Goal: Task Accomplishment & Management: Use online tool/utility

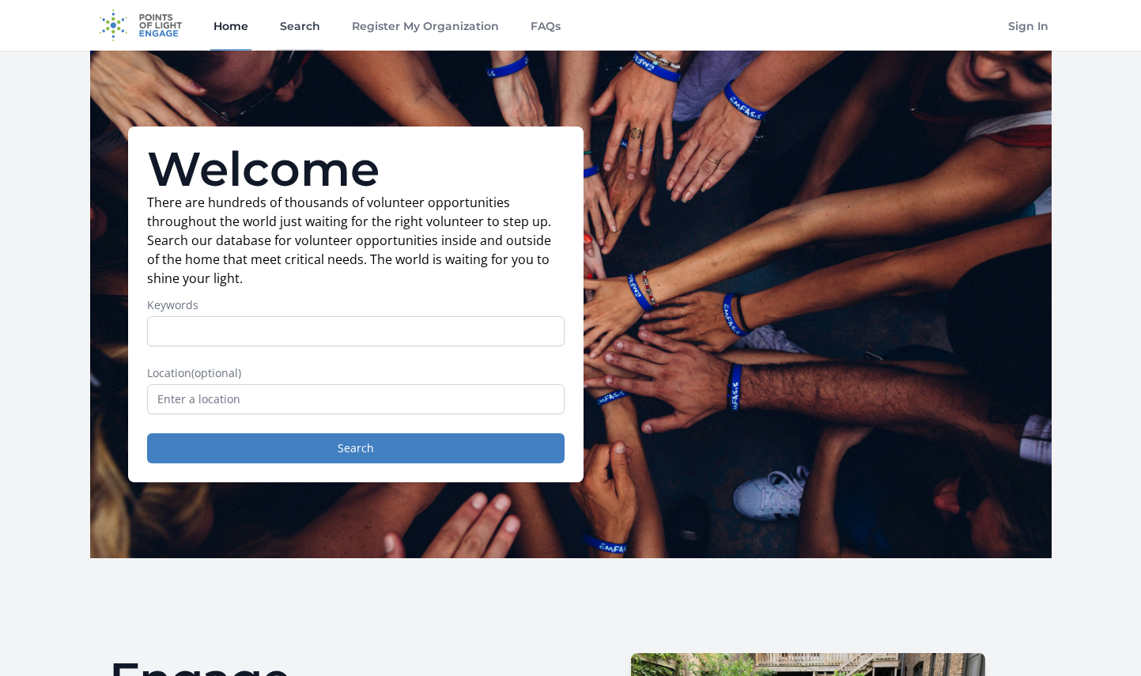
click at [301, 27] on link "Search" at bounding box center [300, 25] width 47 height 51
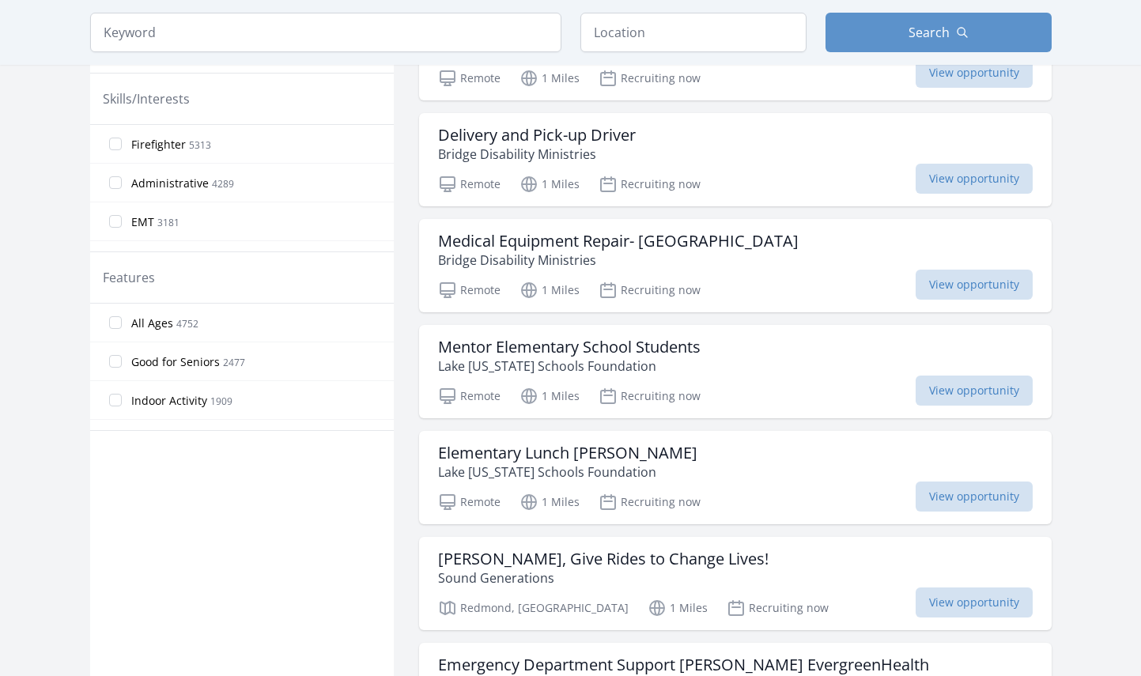
scroll to position [674, 0]
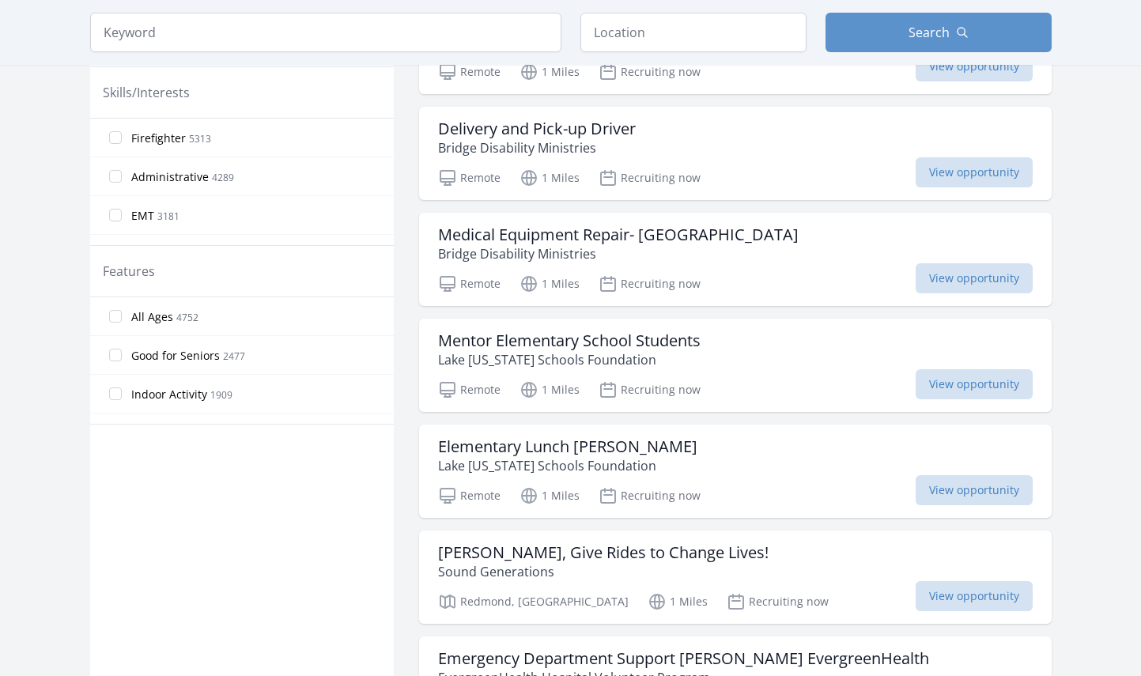
click at [140, 317] on span "All Ages" at bounding box center [152, 317] width 42 height 16
click at [122, 317] on input "All Ages 4752" at bounding box center [115, 316] width 13 height 13
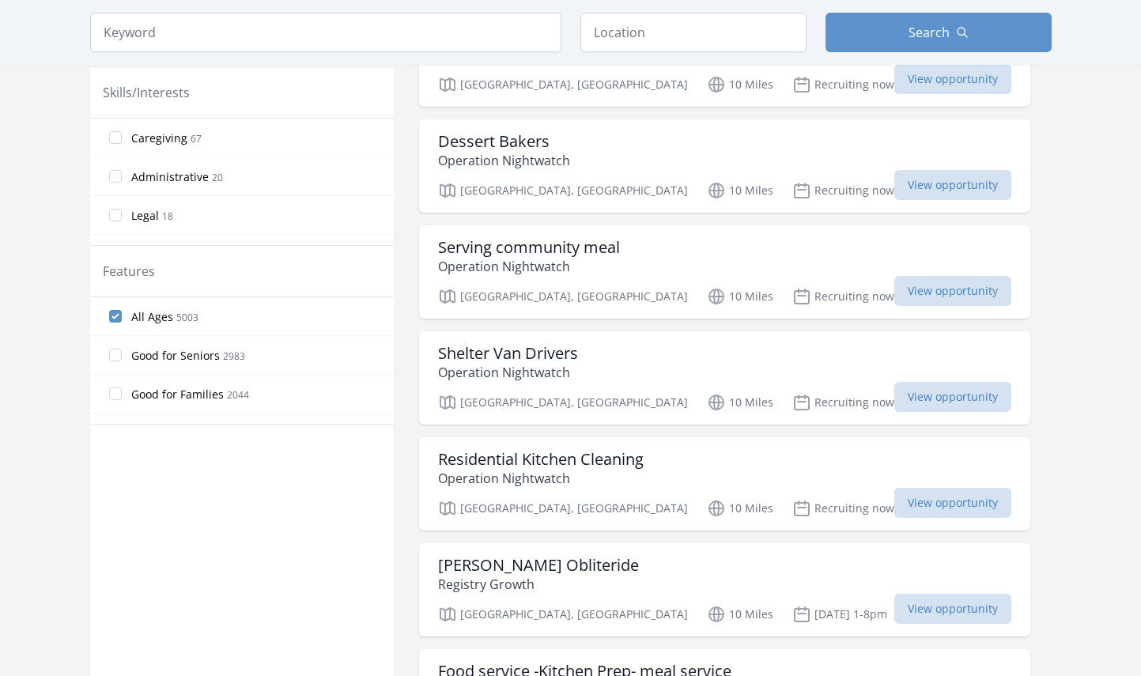
click at [140, 317] on span "All Ages" at bounding box center [152, 317] width 42 height 16
click at [122, 317] on input "All Ages 5003" at bounding box center [115, 316] width 13 height 13
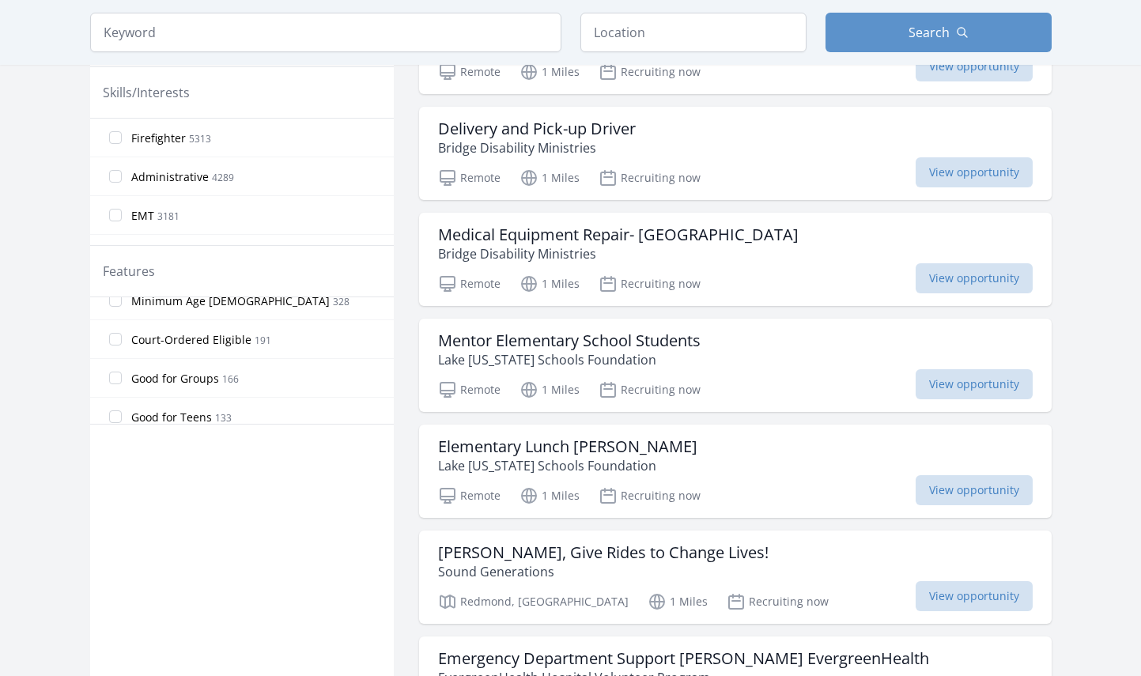
scroll to position [225, 0]
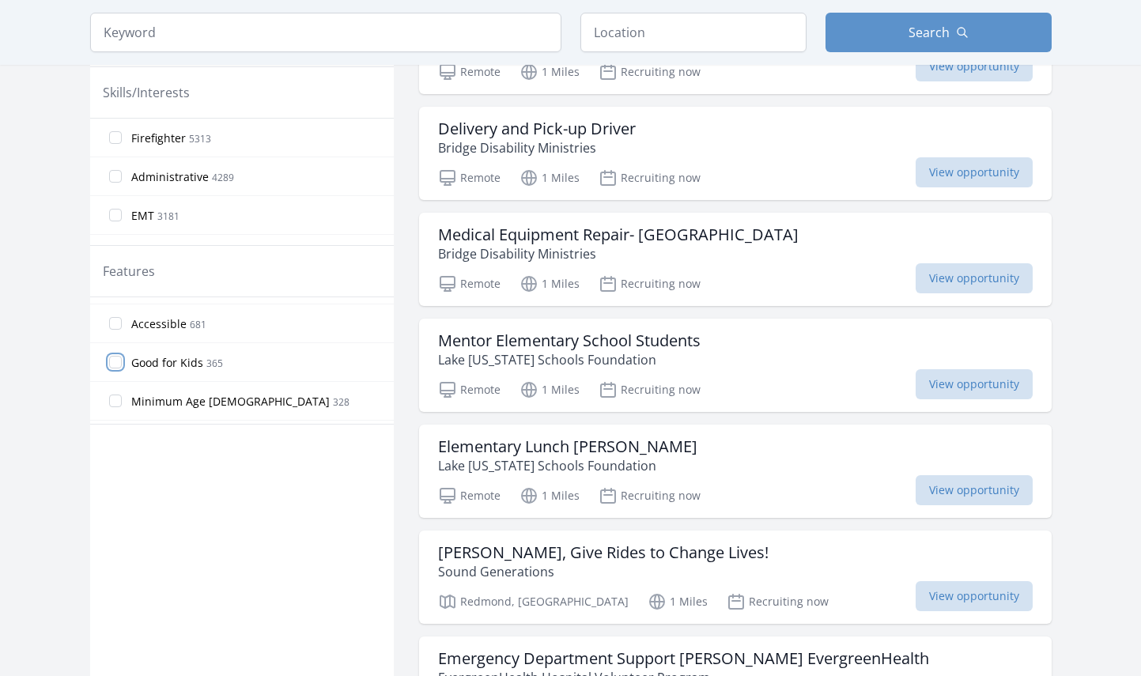
click at [116, 367] on input "Good for Kids 365" at bounding box center [115, 362] width 13 height 13
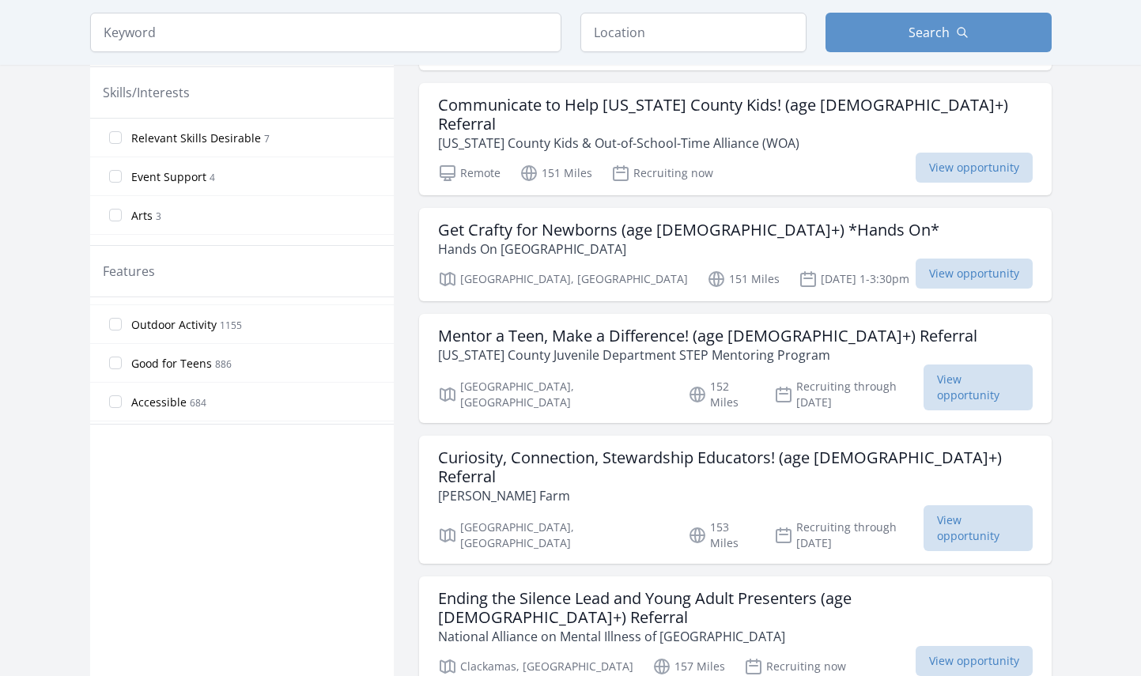
scroll to position [298, 0]
click at [116, 331] on input "Good for Teens 886" at bounding box center [115, 328] width 13 height 13
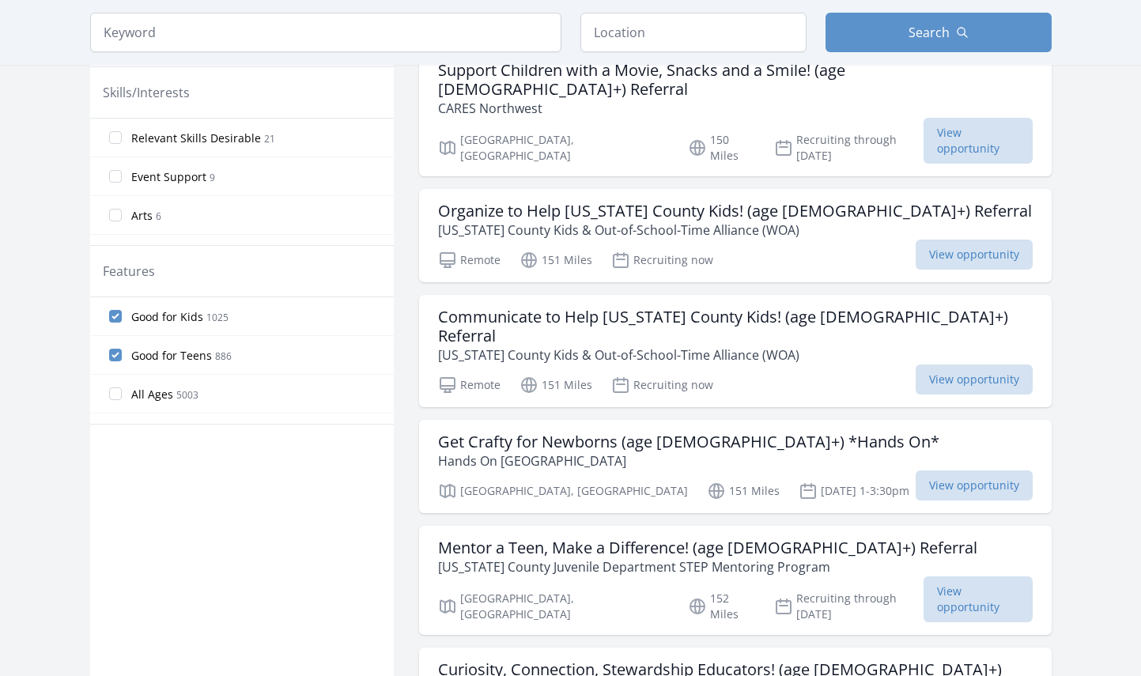
drag, startPoint x: 386, startPoint y: 318, endPoint x: 392, endPoint y: 393, distance: 75.3
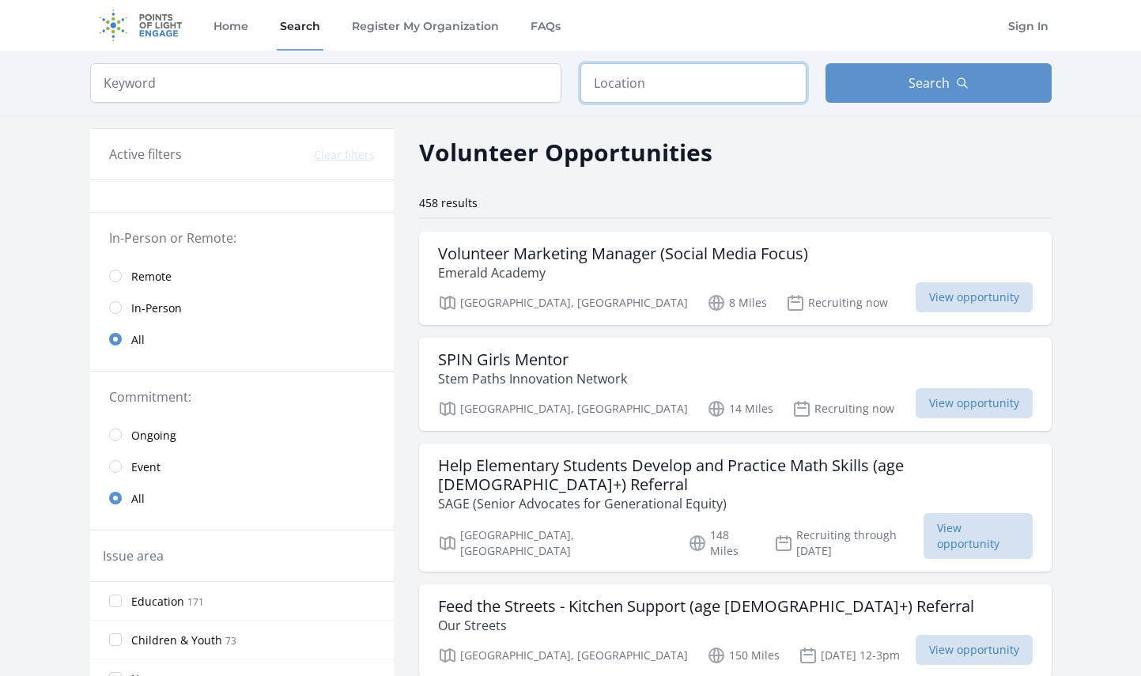
click at [668, 85] on input "text" at bounding box center [694, 83] width 226 height 40
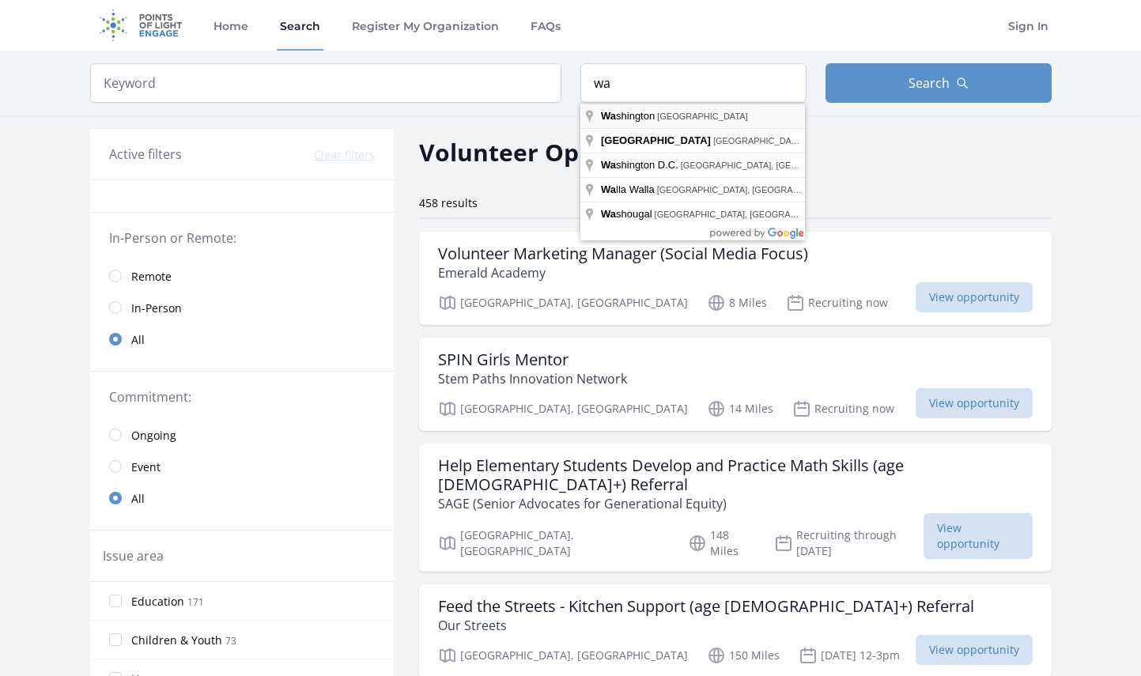
type input "Washington, USA"
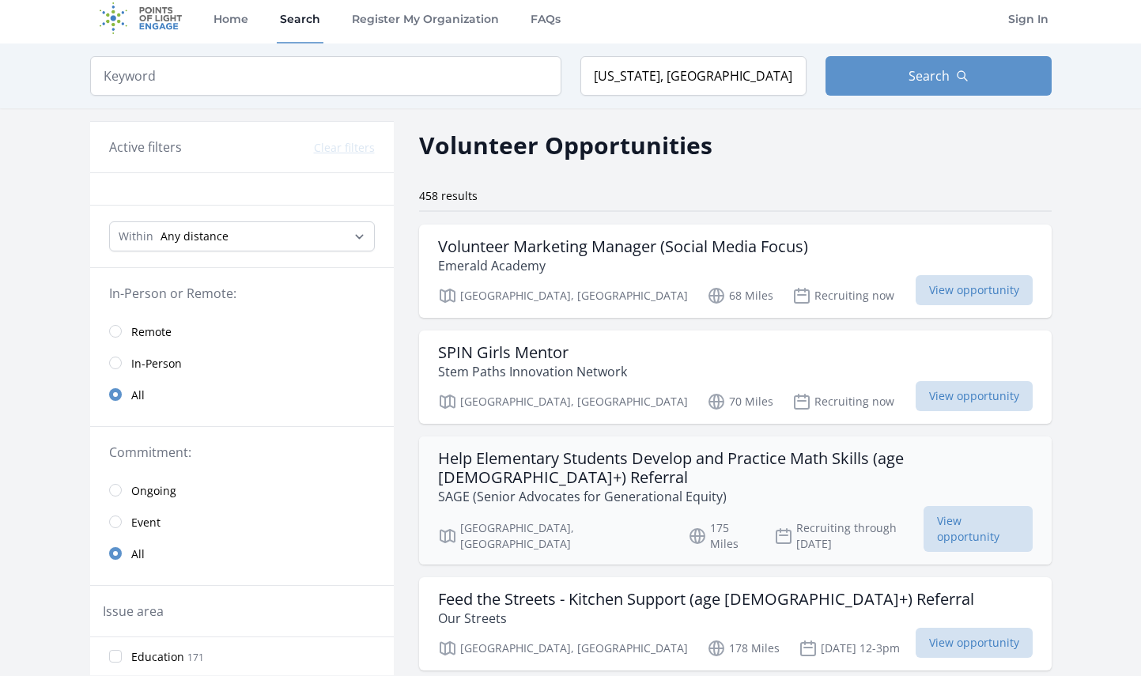
scroll to position [16, 0]
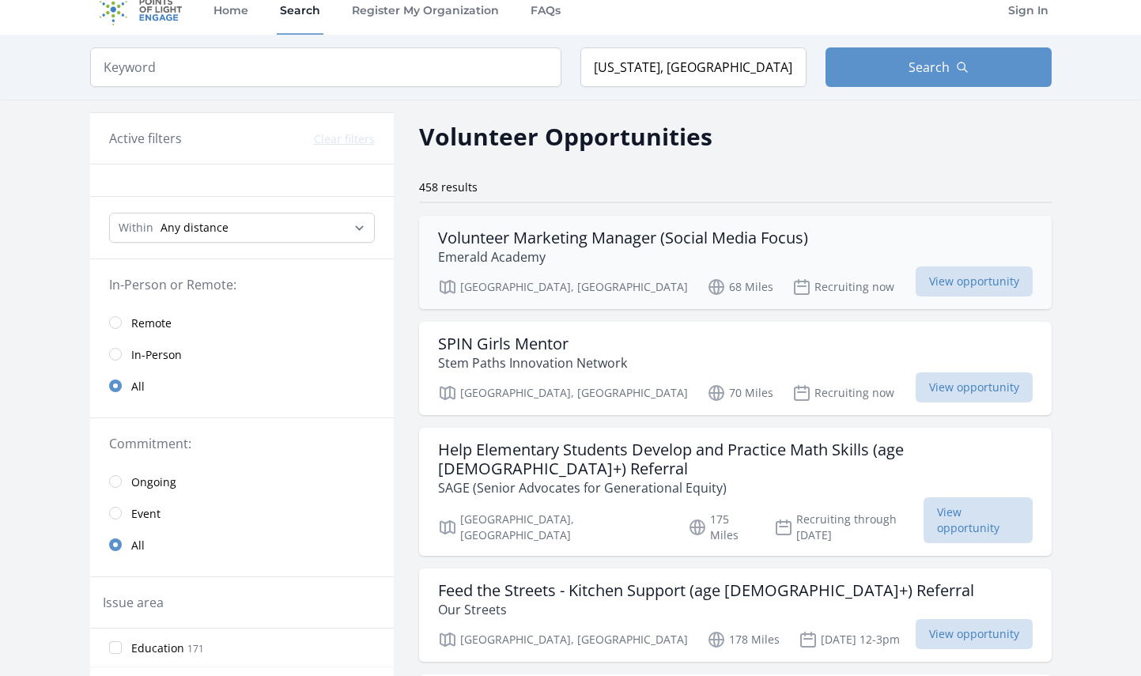
click at [645, 249] on p "Emerald Academy" at bounding box center [623, 257] width 370 height 19
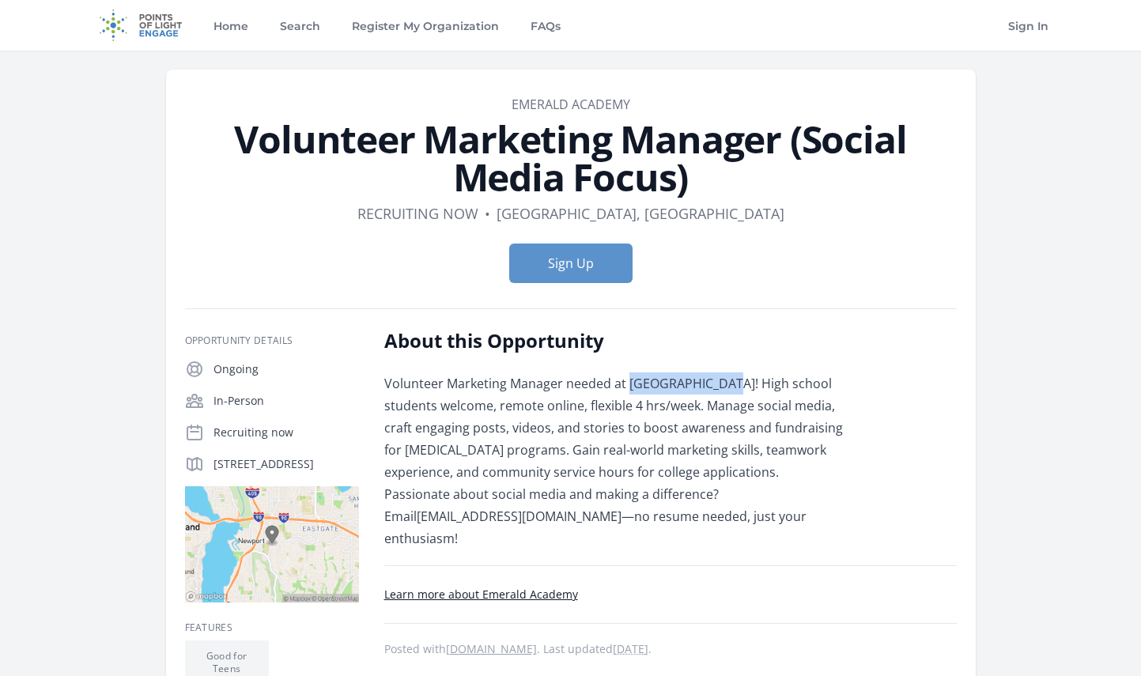
drag, startPoint x: 629, startPoint y: 381, endPoint x: 734, endPoint y: 380, distance: 105.2
click at [734, 380] on p "Volunteer Marketing Manager needed at [GEOGRAPHIC_DATA]! High school students w…" at bounding box center [615, 461] width 463 height 177
copy p "Emerald Academy"
click at [743, 528] on div "About this Opportunity Volunteer Marketing Manager needed at Emerald Academy! H…" at bounding box center [670, 582] width 573 height 509
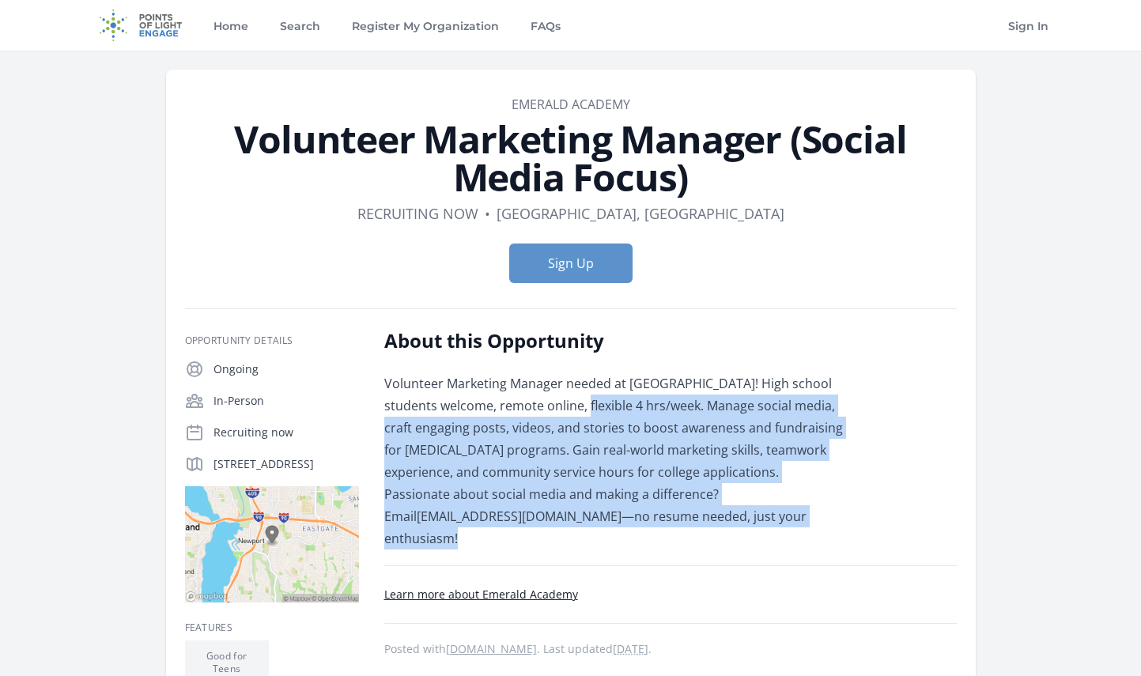
drag, startPoint x: 593, startPoint y: 407, endPoint x: 699, endPoint y: 528, distance: 160.3
click at [699, 528] on div "About this Opportunity Volunteer Marketing Manager needed at Emerald Academy! H…" at bounding box center [670, 582] width 573 height 509
click at [638, 527] on p "Volunteer Marketing Manager needed at Emerald Academy! High school students wel…" at bounding box center [615, 461] width 463 height 177
drag, startPoint x: 392, startPoint y: 409, endPoint x: 634, endPoint y: 531, distance: 271.0
click at [630, 529] on div "About this Opportunity Volunteer Marketing Manager needed at Emerald Academy! H…" at bounding box center [670, 582] width 573 height 509
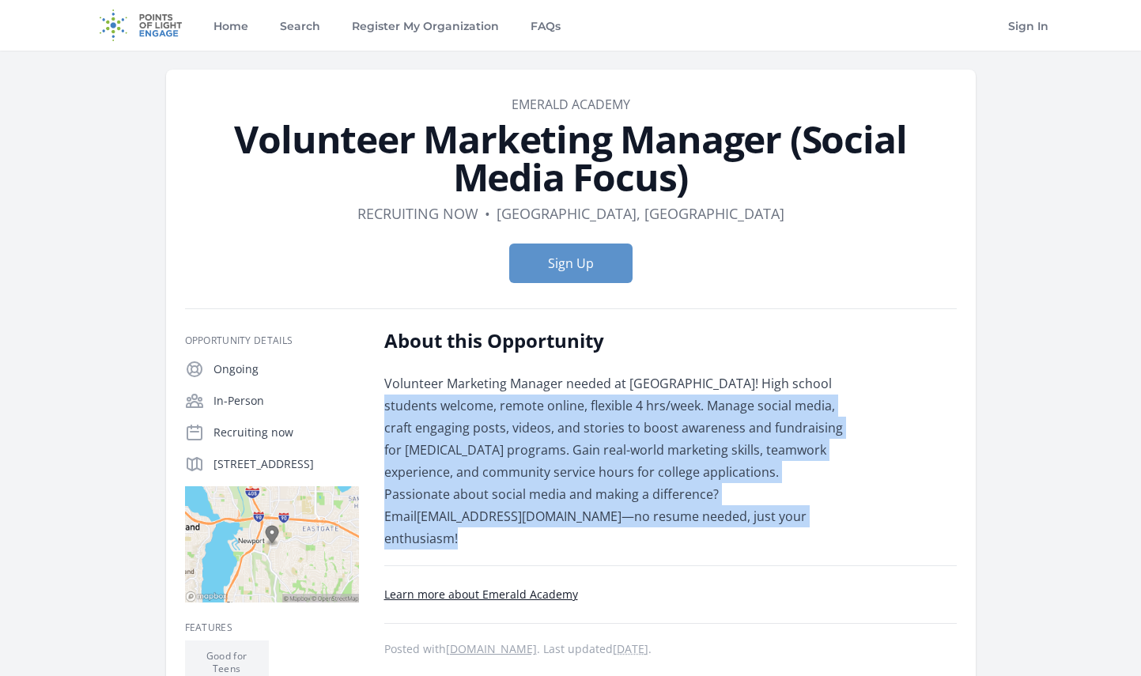
click at [670, 538] on div "About this Opportunity Volunteer Marketing Manager needed at Emerald Academy! H…" at bounding box center [670, 582] width 573 height 509
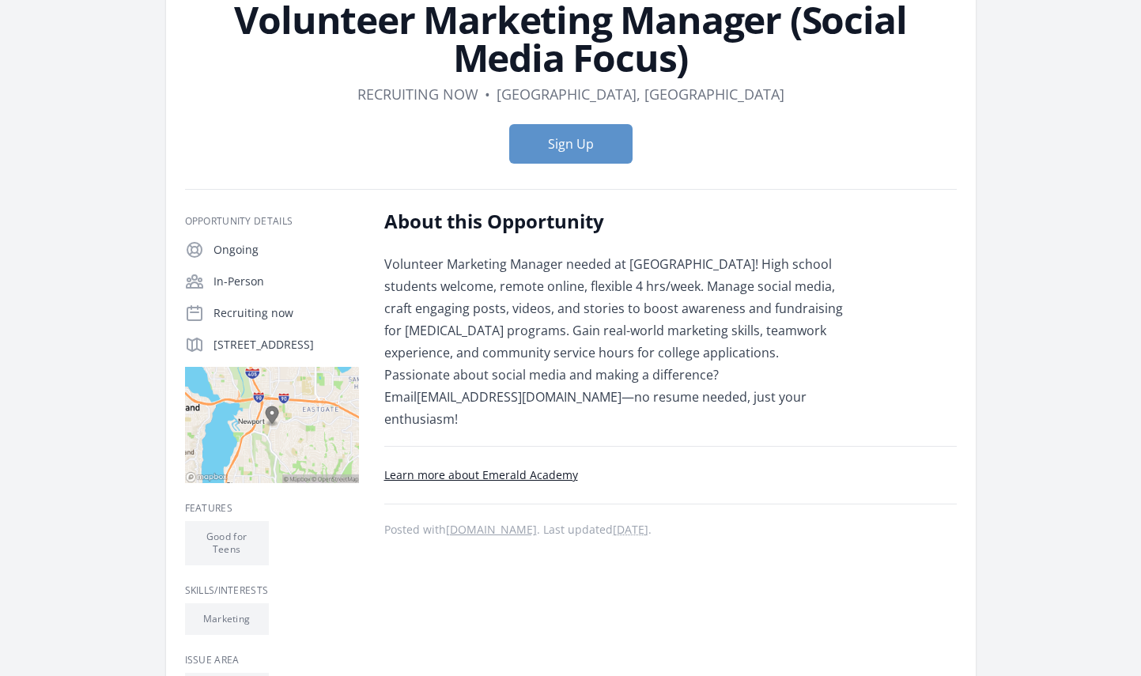
scroll to position [125, 0]
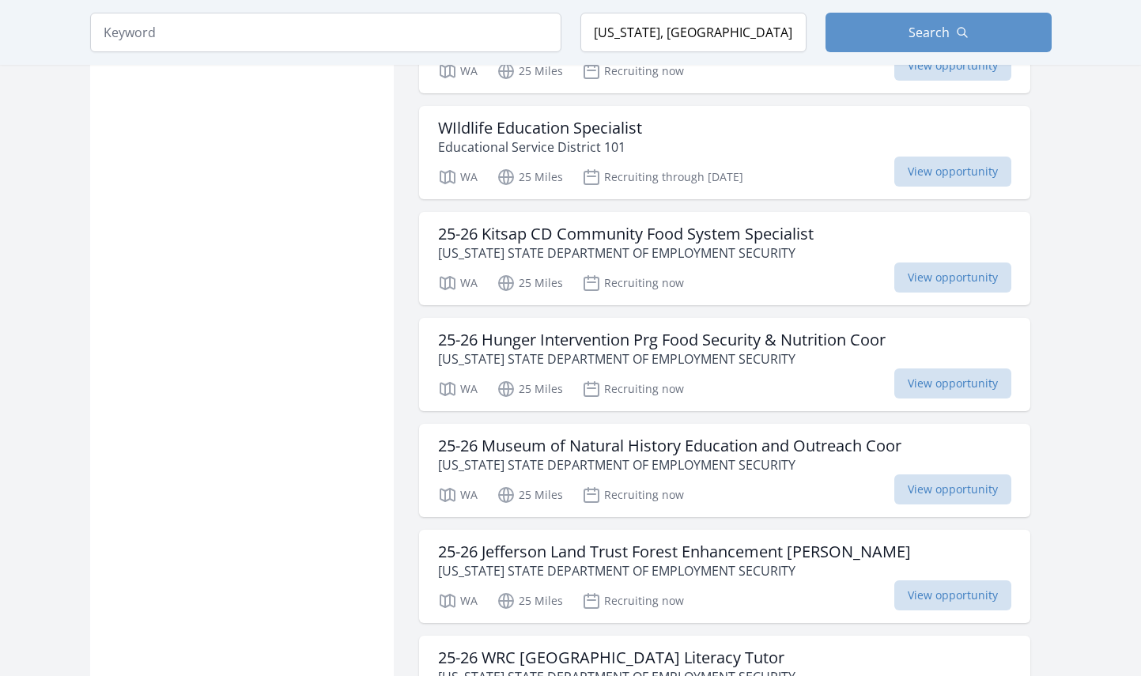
scroll to position [1552, 0]
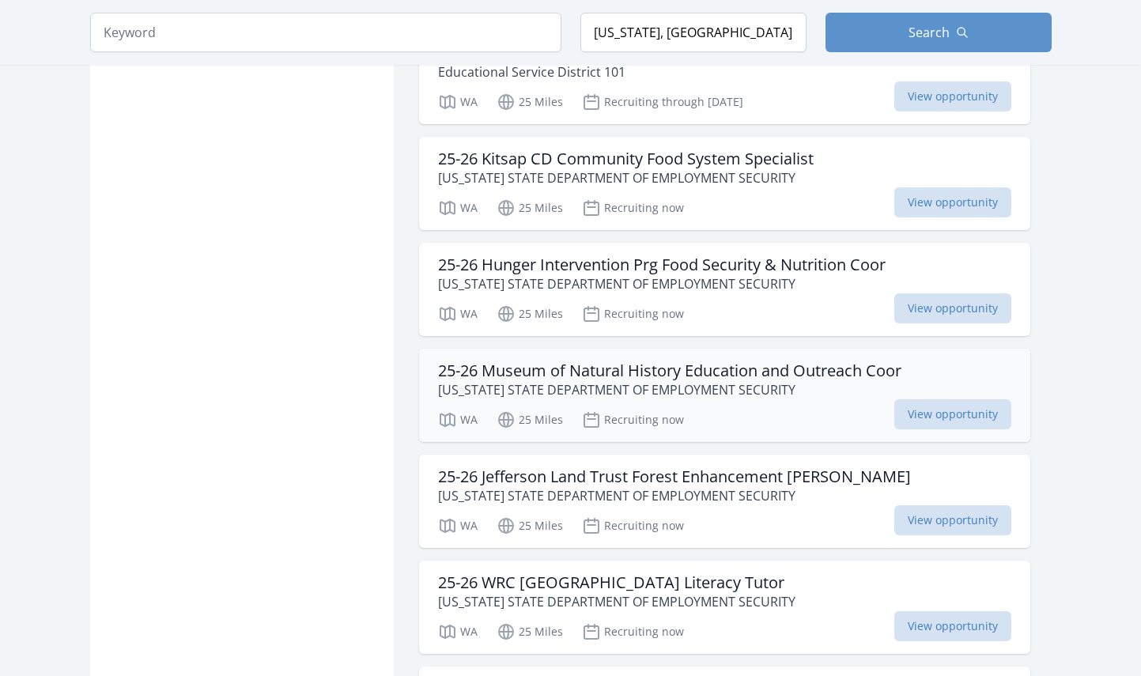
click at [626, 389] on p "WASHINGTON STATE DEPARTMENT OF EMPLOYMENT SECURITY" at bounding box center [669, 389] width 463 height 19
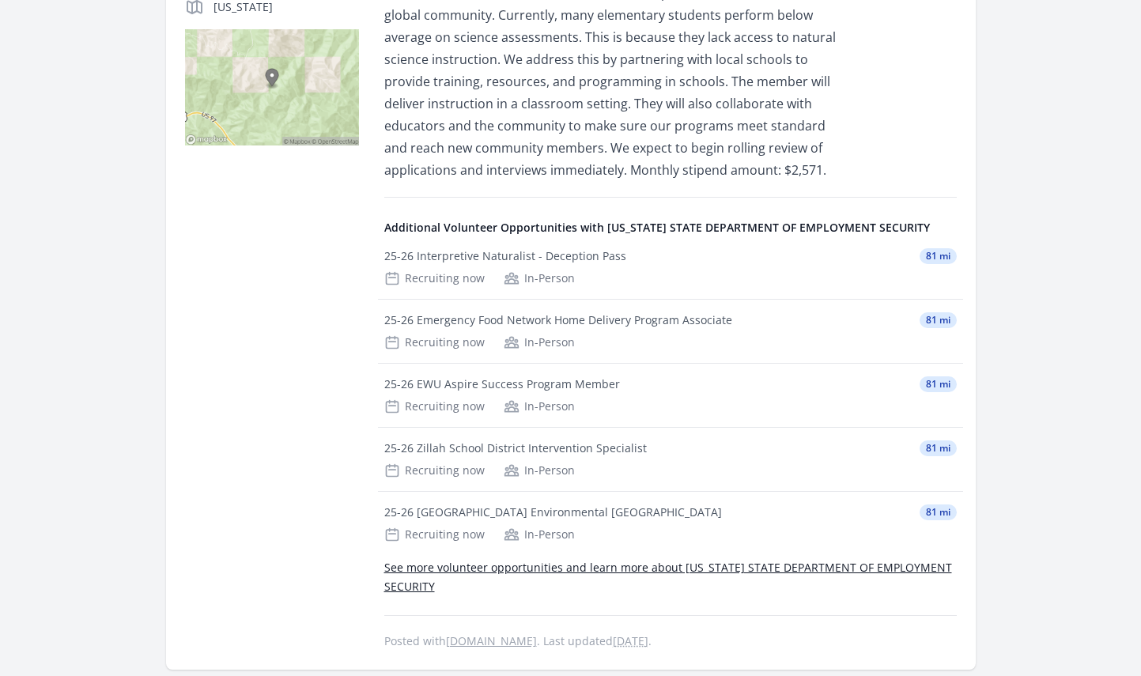
scroll to position [506, 0]
